Goal: Find contact information: Find contact information

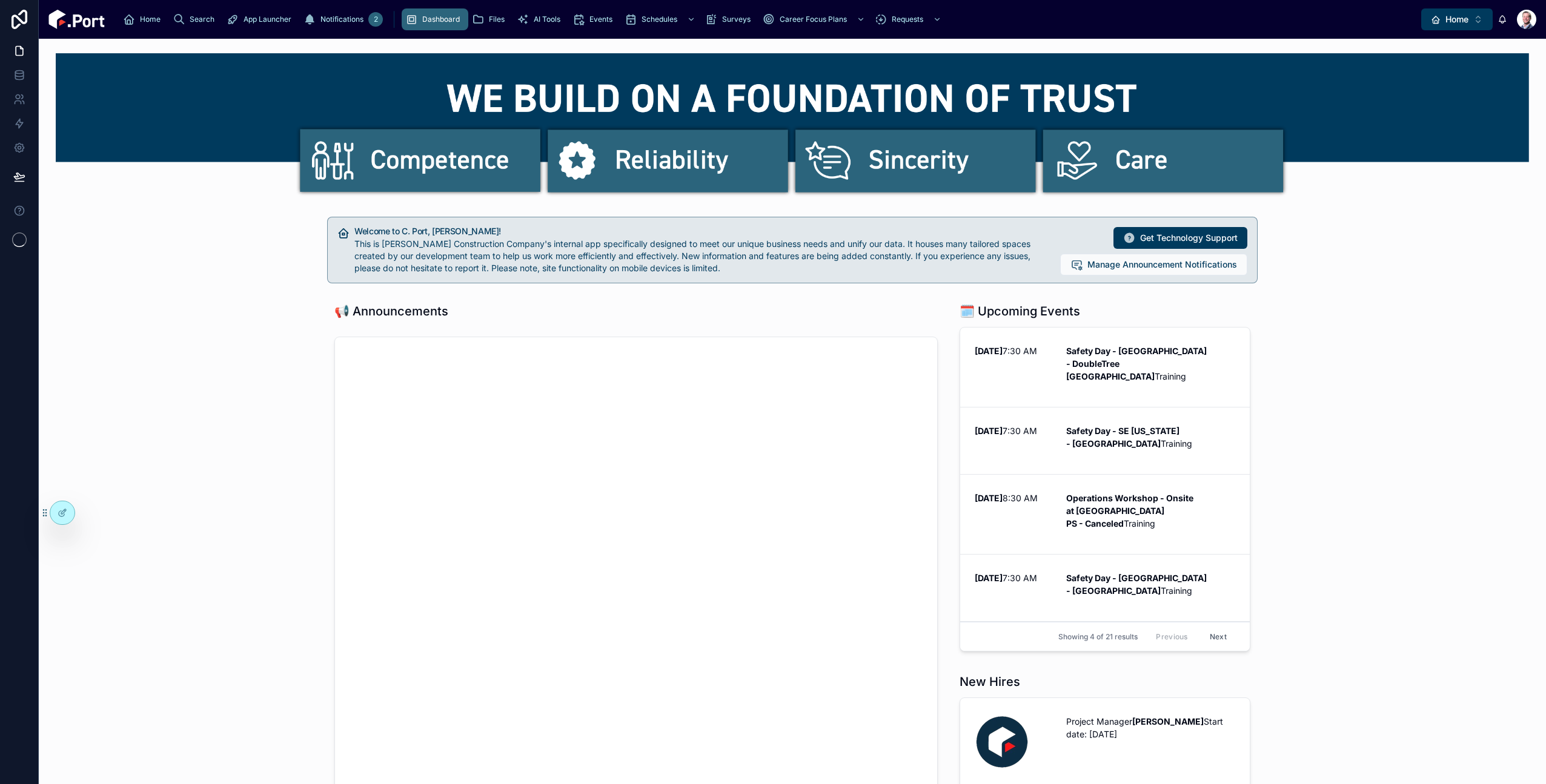
click at [1474, 18] on button "Home ⌥ 1" at bounding box center [1456, 19] width 71 height 22
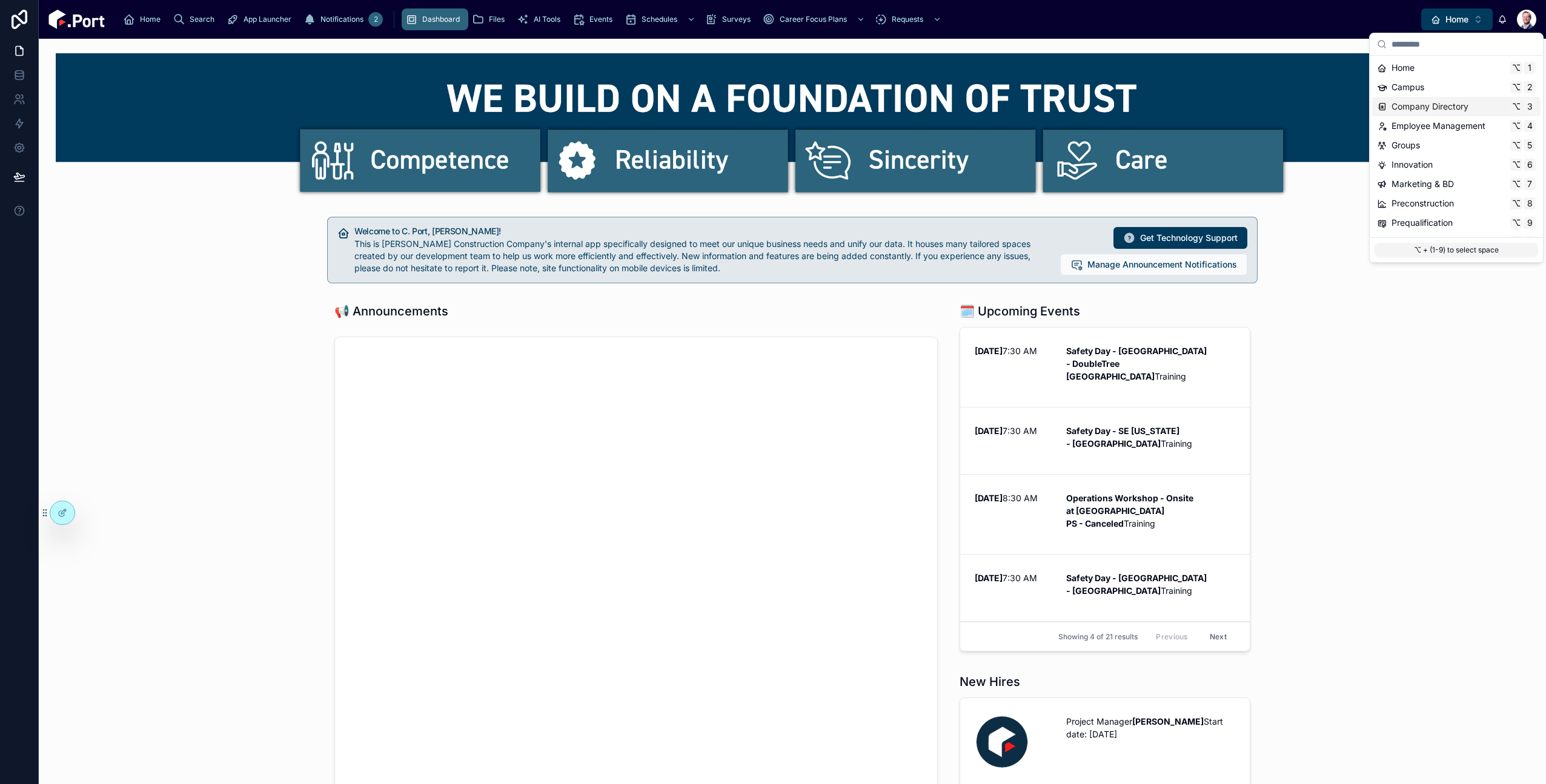
click at [1438, 105] on span "Company Directory" at bounding box center [1430, 106] width 77 height 12
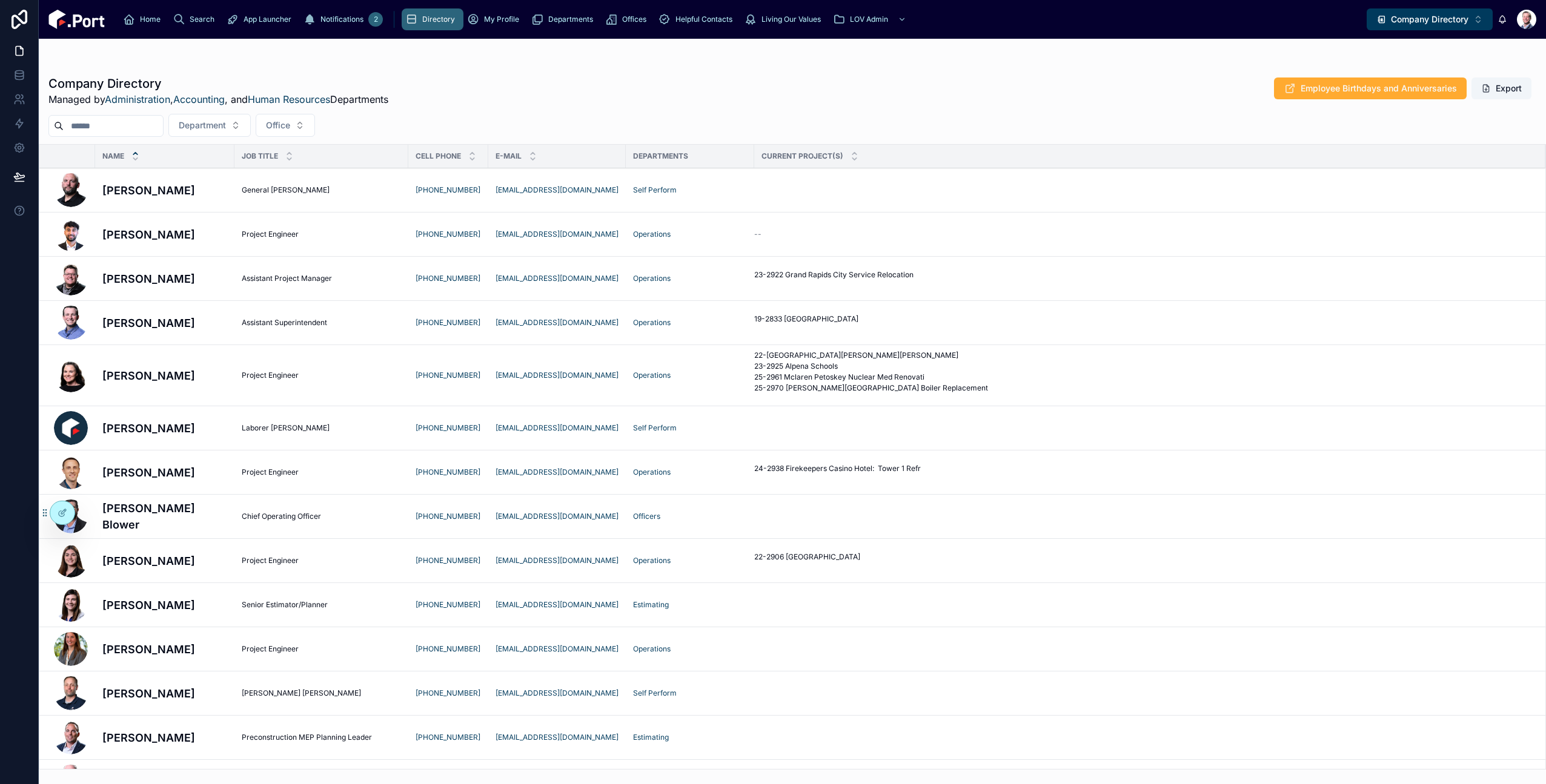
click at [128, 283] on h4 "[PERSON_NAME]" at bounding box center [165, 279] width 125 height 16
